Goal: Find specific fact: Find specific fact

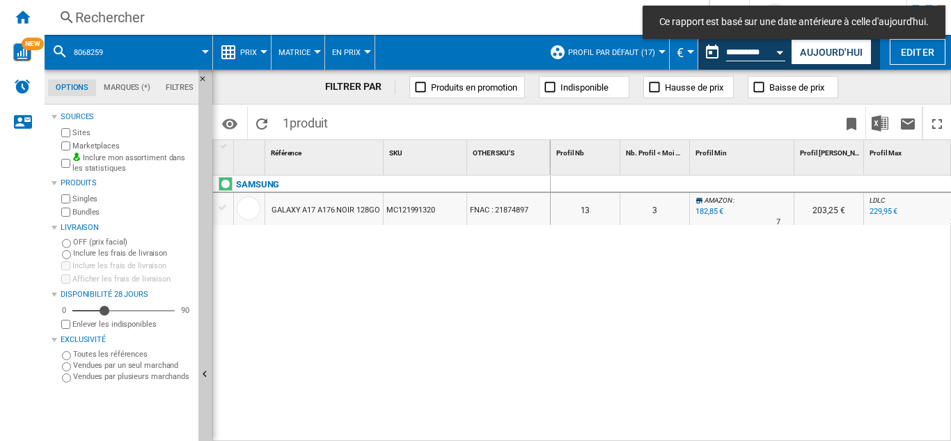
click at [97, 19] on div "Rechercher" at bounding box center [374, 18] width 598 height 20
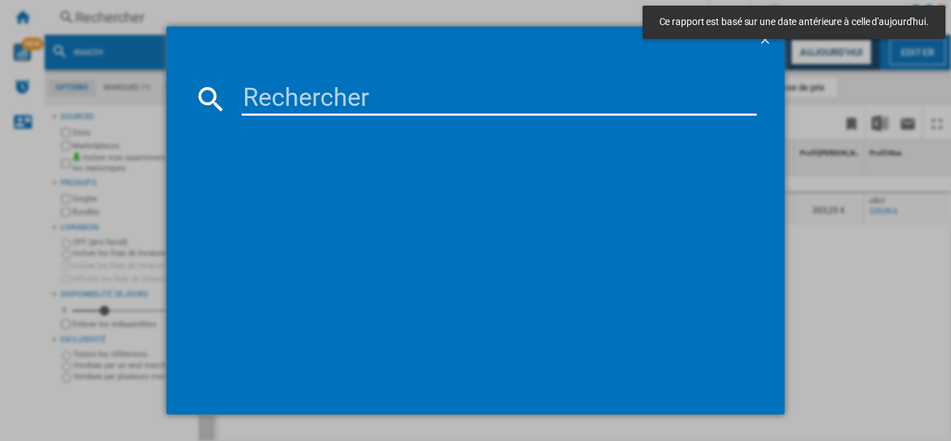
click at [311, 94] on input at bounding box center [499, 98] width 515 height 33
paste input "7858787"
type input "7858787"
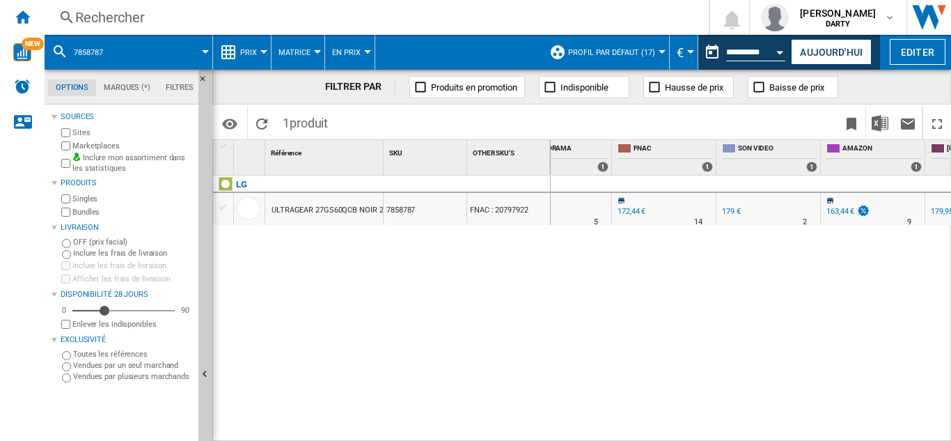
scroll to position [0, 1091]
click at [135, 14] on div "Rechercher" at bounding box center [374, 18] width 598 height 20
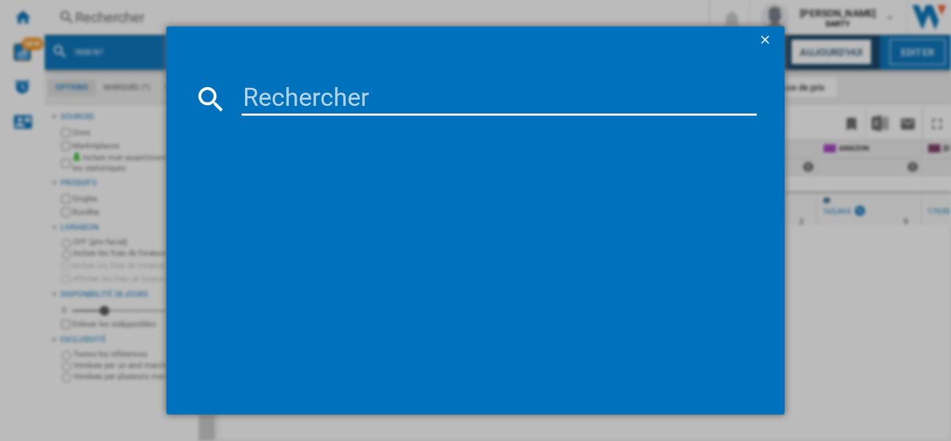
type input "7064365"
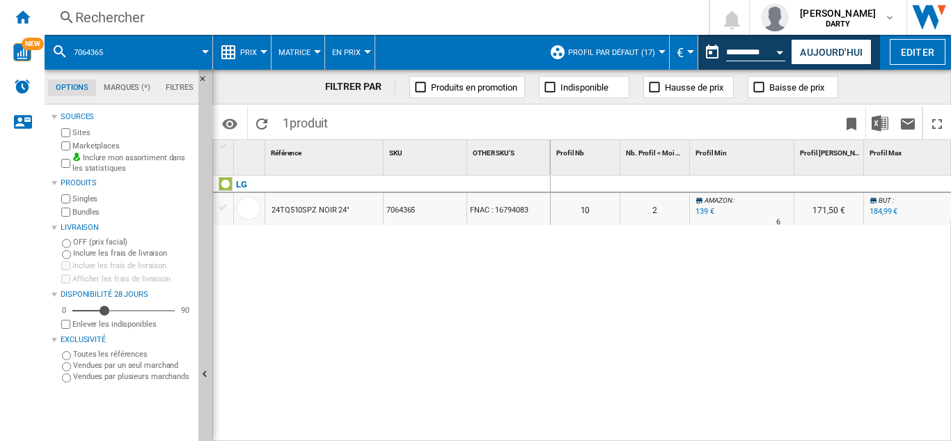
drag, startPoint x: 587, startPoint y: 433, endPoint x: 725, endPoint y: 433, distance: 137.9
click at [725, 433] on div "0 0 0 0 10 2 AMAZON : -19.1 % 139 € % N/A 6 AMAZON : 171,50 € BUT : +7.6 % 184,…" at bounding box center [751, 309] width 401 height 266
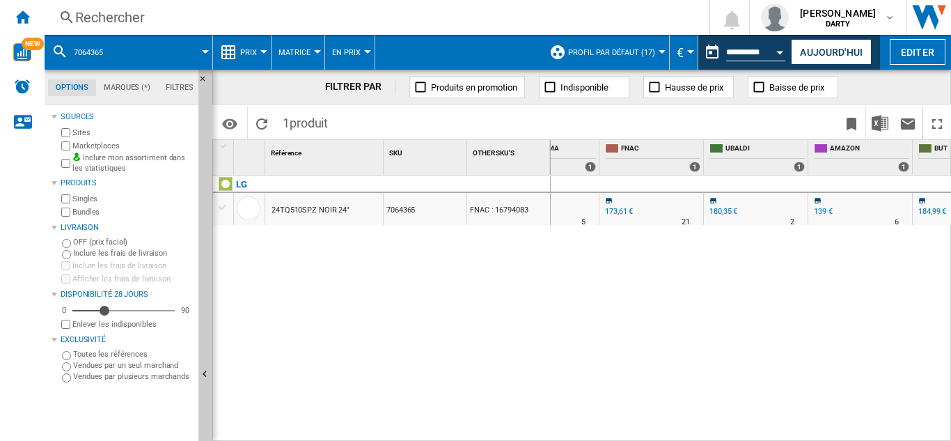
scroll to position [0, 1218]
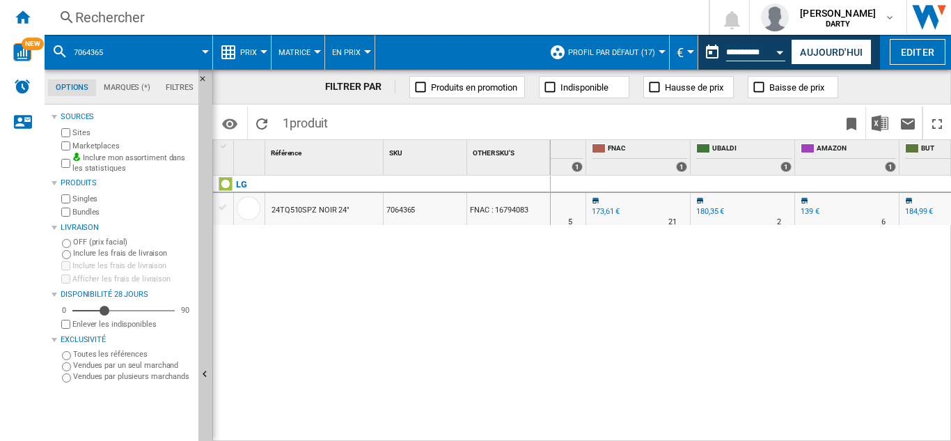
click at [100, 16] on div "Rechercher" at bounding box center [374, 18] width 598 height 20
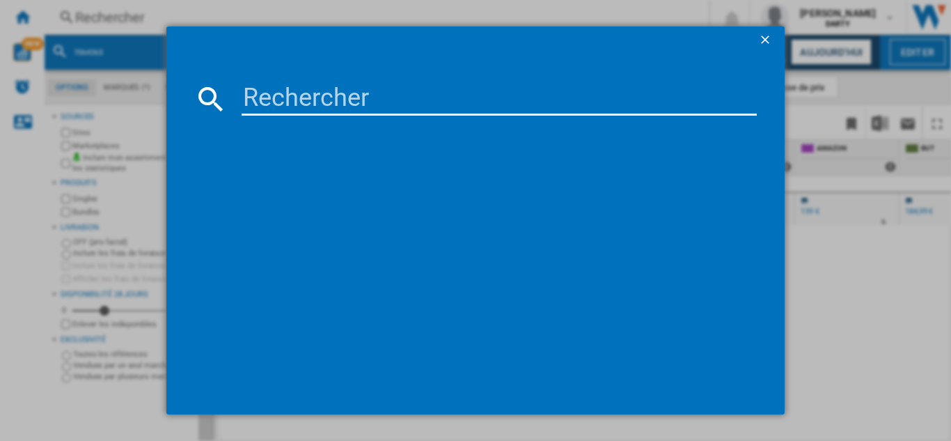
type input "7566743"
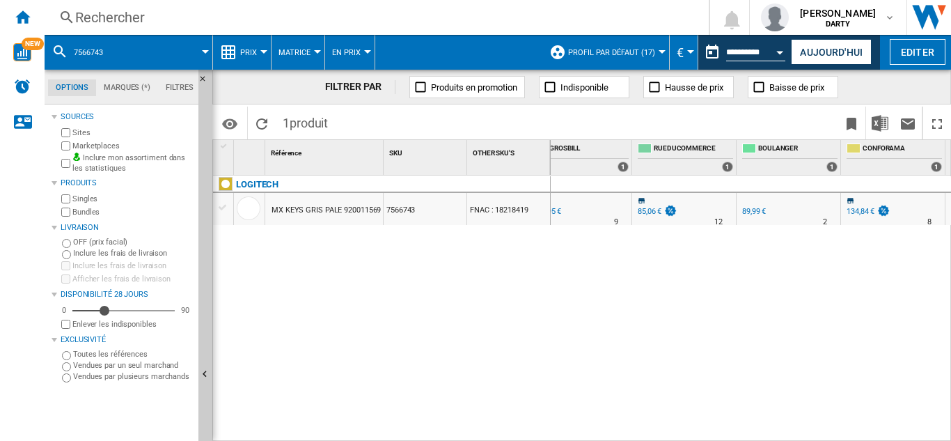
scroll to position [0, 1151]
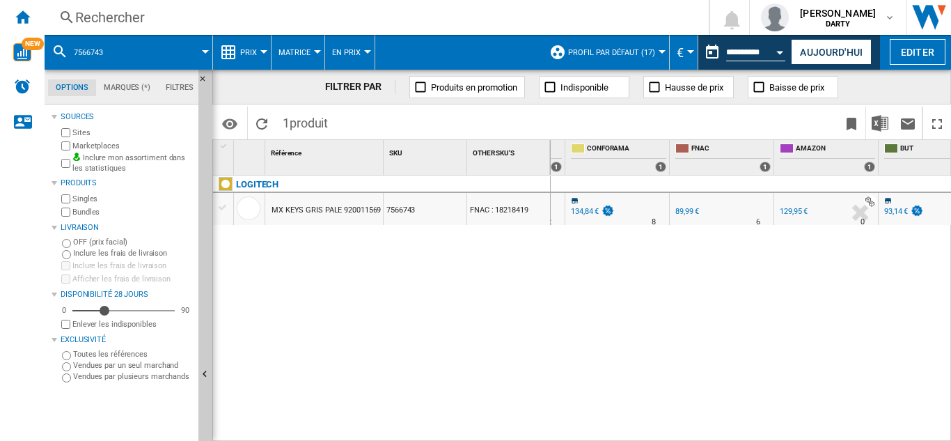
click at [118, 13] on div "Rechercher" at bounding box center [374, 18] width 598 height 20
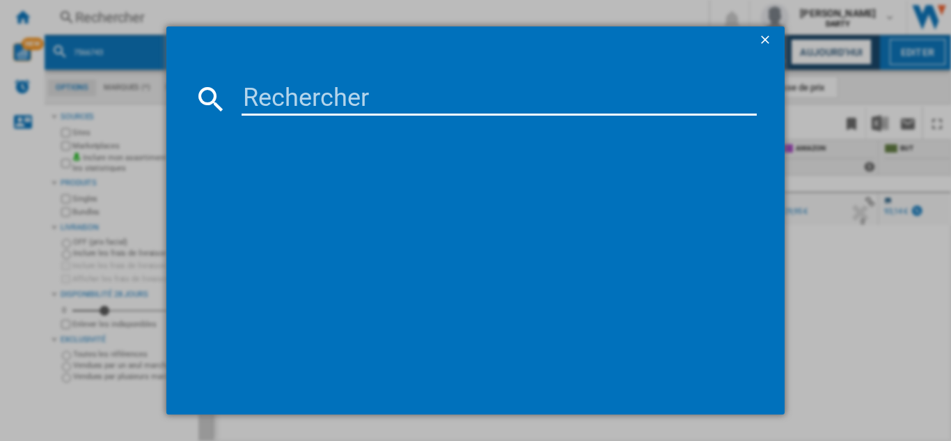
type input "4728360"
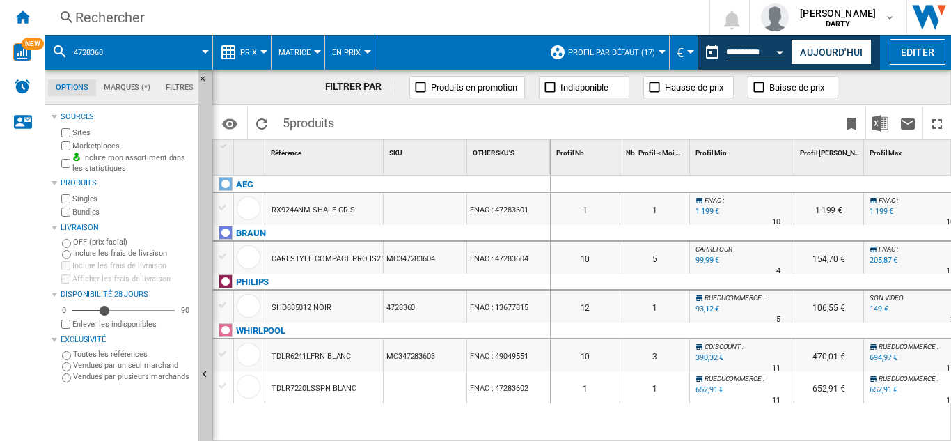
drag, startPoint x: 609, startPoint y: 431, endPoint x: 657, endPoint y: 433, distance: 48.8
click at [657, 433] on div "0 0 0 0 1 1 FNAC : -1.0 % 1 199 € % N/A 10 FNAC : 1 199 € FNAC : -1.0 % 1 199 €…" at bounding box center [751, 309] width 401 height 266
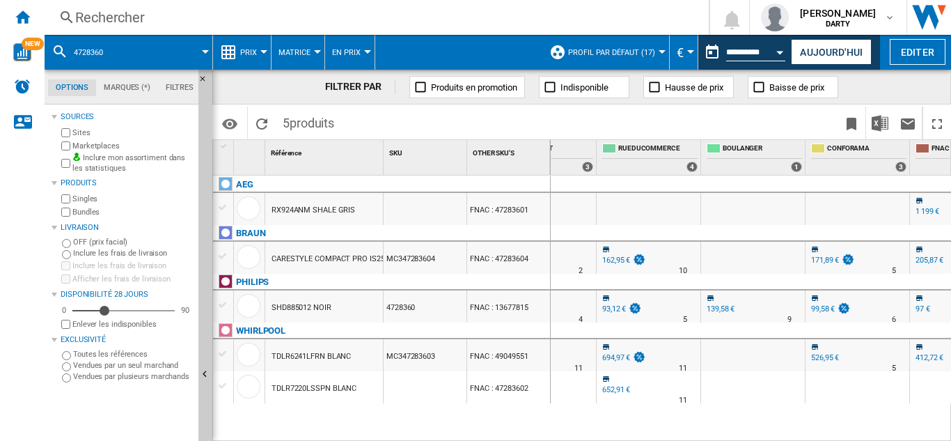
scroll to position [0, 1006]
